Goal: Task Accomplishment & Management: Use online tool/utility

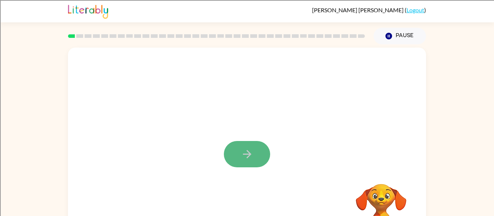
click at [244, 158] on icon "button" at bounding box center [247, 154] width 13 height 13
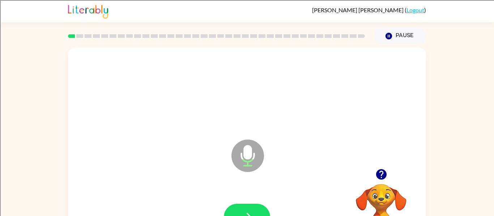
click at [244, 158] on icon at bounding box center [247, 156] width 33 height 33
click at [244, 211] on icon "button" at bounding box center [247, 217] width 13 height 13
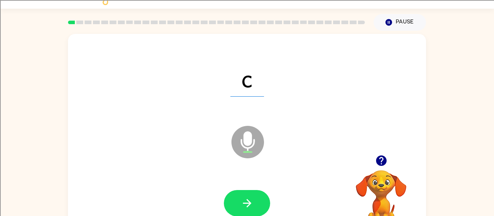
scroll to position [20, 0]
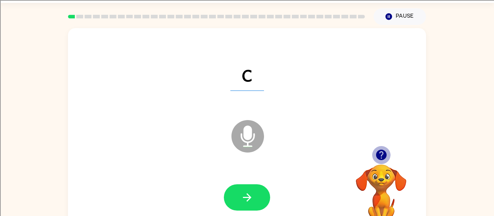
click at [379, 152] on icon "button" at bounding box center [380, 155] width 10 height 10
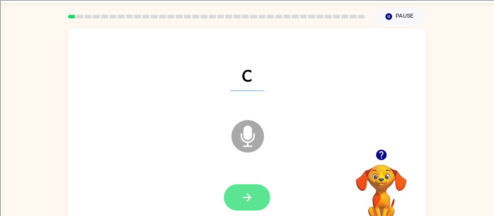
click at [256, 202] on button "button" at bounding box center [247, 198] width 46 height 26
click at [249, 202] on icon "button" at bounding box center [247, 198] width 13 height 13
click at [247, 201] on icon "button" at bounding box center [247, 198] width 8 height 8
click at [248, 201] on icon "button" at bounding box center [247, 198] width 8 height 8
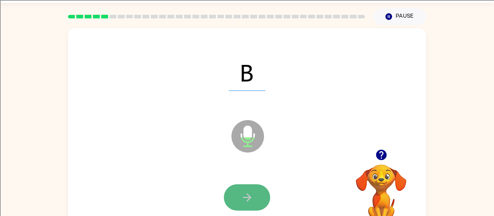
click at [246, 202] on icon "button" at bounding box center [247, 198] width 13 height 13
click at [248, 204] on button "button" at bounding box center [247, 198] width 46 height 26
click at [247, 204] on button "button" at bounding box center [247, 198] width 46 height 26
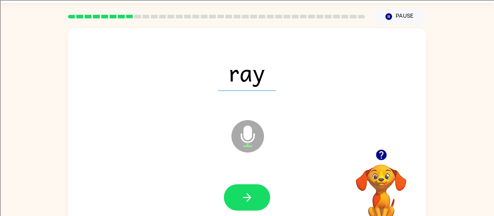
click at [247, 204] on button "button" at bounding box center [247, 198] width 46 height 26
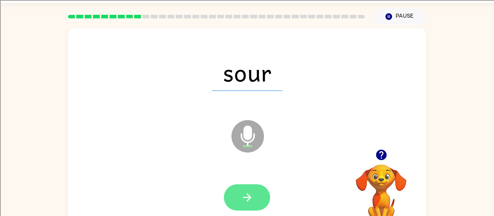
click at [254, 190] on button "button" at bounding box center [247, 198] width 46 height 26
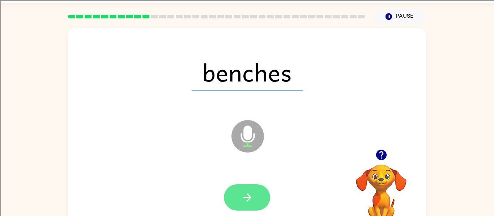
click at [253, 194] on button "button" at bounding box center [247, 198] width 46 height 26
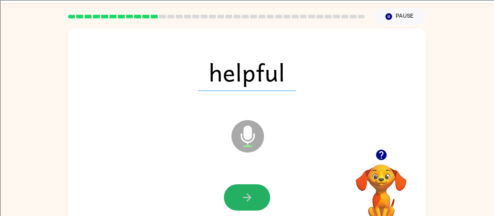
click at [253, 194] on button "button" at bounding box center [247, 198] width 46 height 26
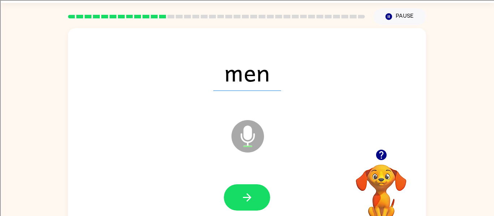
click at [253, 194] on button "button" at bounding box center [247, 198] width 46 height 26
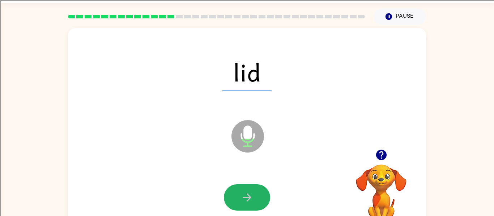
click at [253, 194] on button "button" at bounding box center [247, 198] width 46 height 26
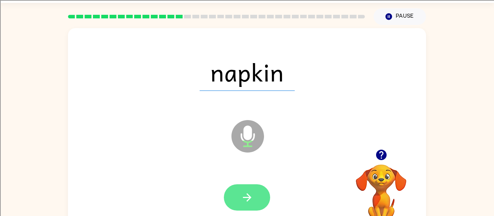
click at [245, 197] on icon "button" at bounding box center [247, 198] width 8 height 8
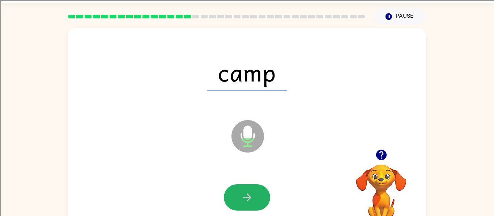
click at [245, 197] on icon "button" at bounding box center [247, 198] width 8 height 8
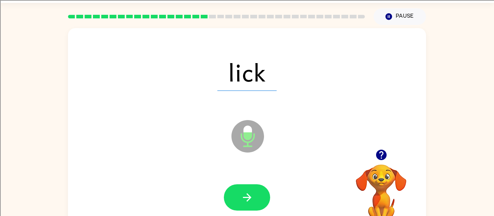
click at [245, 197] on icon "button" at bounding box center [247, 198] width 8 height 8
click at [226, 98] on div "poke Microphone The Microphone is here when it is your turn to talk" at bounding box center [247, 131] width 358 height 206
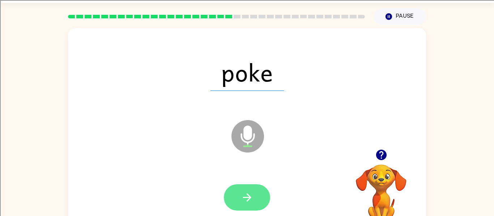
click at [240, 205] on button "button" at bounding box center [247, 198] width 46 height 26
click at [240, 205] on div at bounding box center [247, 198] width 46 height 26
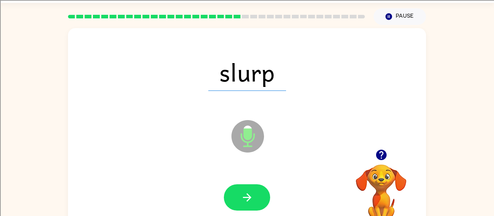
click at [240, 205] on button "button" at bounding box center [247, 198] width 46 height 26
click at [184, 143] on div "jeep Microphone The Microphone is here when it is your turn to talk" at bounding box center [247, 131] width 358 height 206
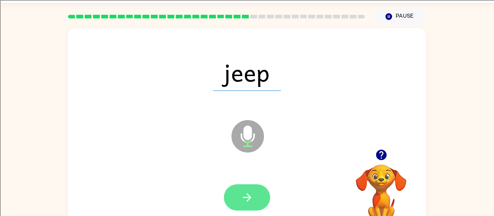
click at [243, 198] on icon "button" at bounding box center [247, 198] width 8 height 8
click at [243, 200] on icon "button" at bounding box center [247, 198] width 13 height 13
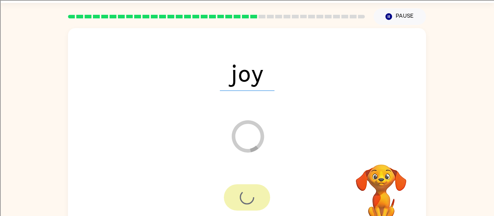
click at [249, 133] on icon "Loader Your response is being sent to our graders" at bounding box center [247, 136] width 43 height 43
click at [250, 134] on icon "Loader Your response is being sent to our graders" at bounding box center [247, 136] width 43 height 43
click at [387, 18] on icon "button" at bounding box center [388, 16] width 7 height 7
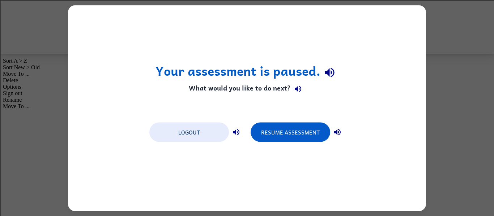
scroll to position [0, 0]
click at [303, 147] on div "Your assessment is paused. What would you like to do next? Logout Resume Assess…" at bounding box center [247, 108] width 358 height 206
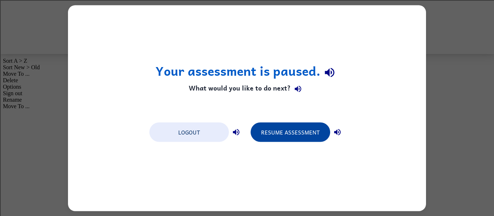
click at [291, 137] on button "Resume Assessment" at bounding box center [290, 133] width 80 height 20
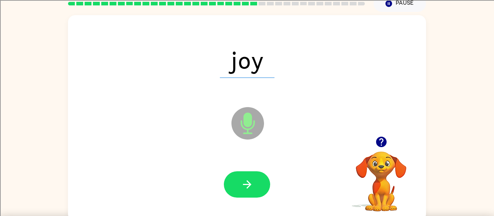
scroll to position [35, 0]
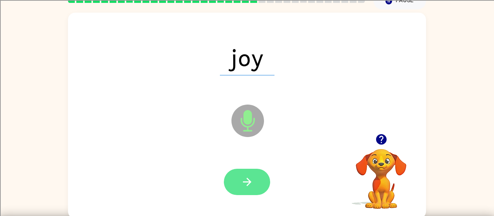
click at [248, 189] on button "button" at bounding box center [247, 182] width 46 height 26
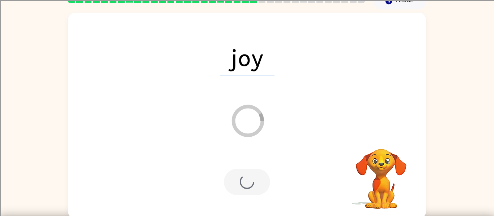
click at [246, 184] on div at bounding box center [247, 182] width 46 height 26
click at [241, 182] on div at bounding box center [247, 182] width 46 height 26
click at [240, 181] on div at bounding box center [247, 182] width 46 height 26
click at [239, 183] on div at bounding box center [247, 182] width 46 height 26
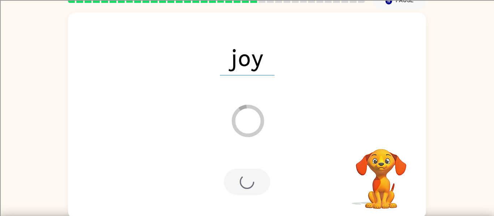
click at [239, 183] on div at bounding box center [247, 182] width 46 height 26
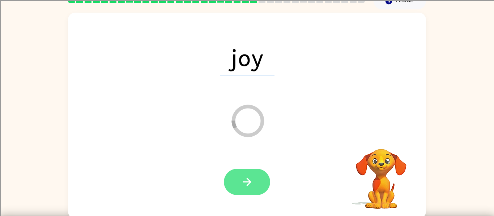
click at [240, 183] on button "button" at bounding box center [247, 182] width 46 height 26
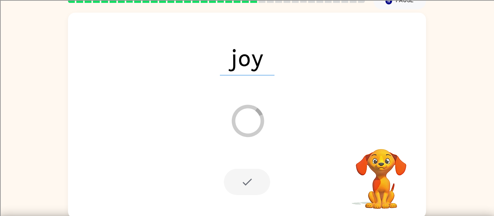
click at [241, 184] on div at bounding box center [247, 182] width 46 height 26
click at [252, 181] on div at bounding box center [247, 182] width 46 height 26
click at [352, 215] on div "joy Loader Your response is being sent to our graders" at bounding box center [247, 116] width 358 height 206
click at [372, 172] on video "Your browser must support playing .mp4 files to use Literably. Please try using…" at bounding box center [381, 174] width 72 height 72
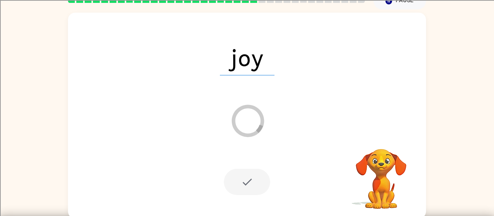
click at [372, 172] on video "Your browser must support playing .mp4 files to use Literably. Please try using…" at bounding box center [381, 174] width 72 height 72
click at [397, 4] on button "Pause Pause" at bounding box center [399, 1] width 52 height 17
click at [398, 2] on button "Pause Pause" at bounding box center [399, 1] width 52 height 17
click at [398, 3] on button "Pause Pause" at bounding box center [399, 1] width 52 height 17
click at [352, 134] on div "joy Loader Your response is being sent to our graders" at bounding box center [247, 116] width 358 height 206
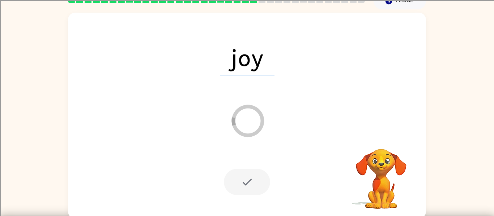
click at [384, 205] on video "Your browser must support playing .mp4 files to use Literably. Please try using…" at bounding box center [381, 174] width 72 height 72
click at [392, 201] on video "Your browser must support playing .mp4 files to use Literably. Please try using…" at bounding box center [381, 174] width 72 height 72
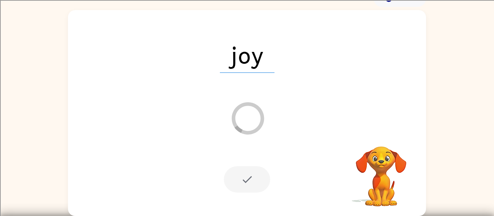
scroll to position [0, 0]
